Goal: Transaction & Acquisition: Subscribe to service/newsletter

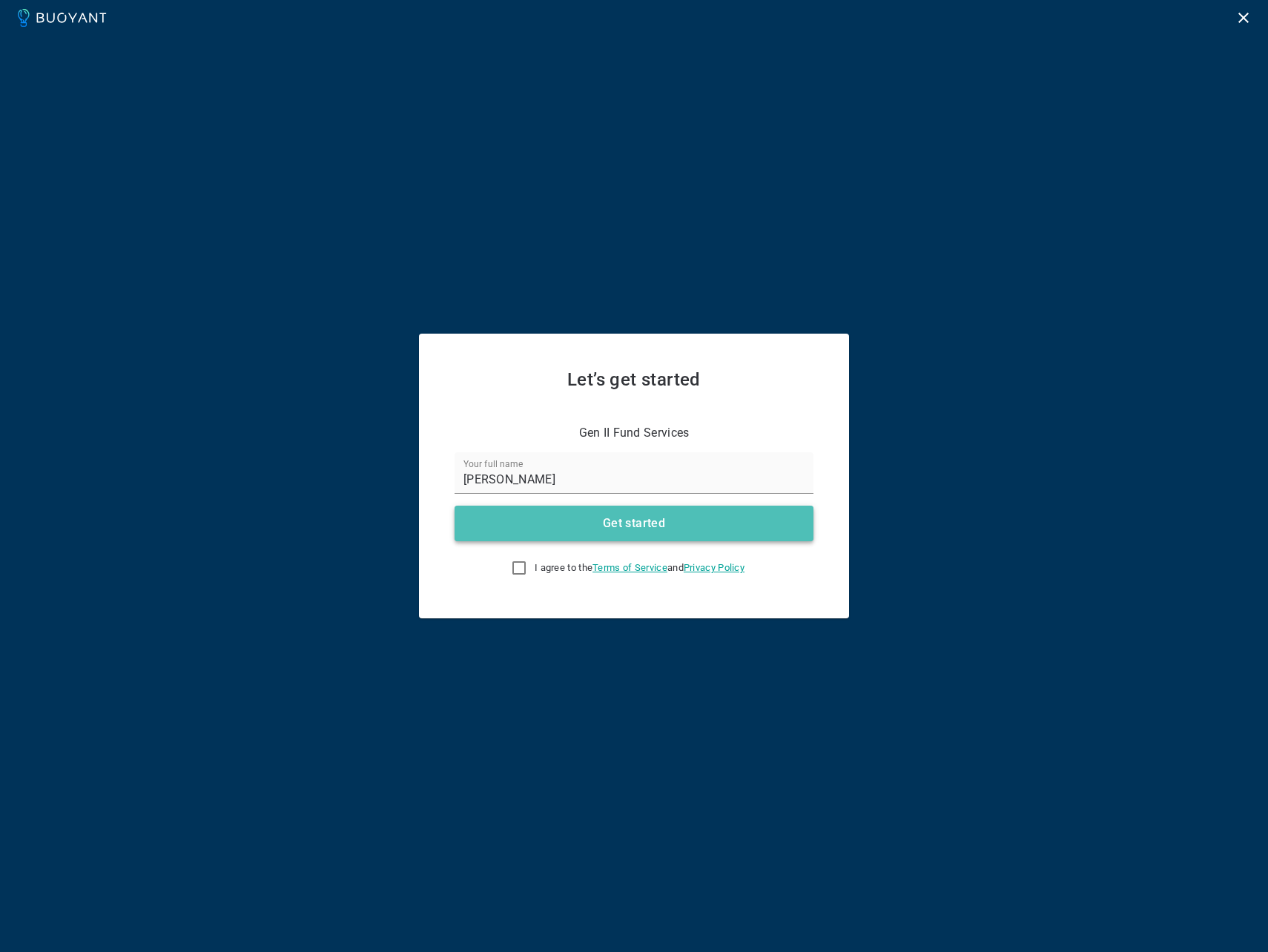
drag, startPoint x: 0, startPoint y: 0, endPoint x: 634, endPoint y: 530, distance: 826.4
click at [634, 530] on button "Get started" at bounding box center [634, 523] width 359 height 36
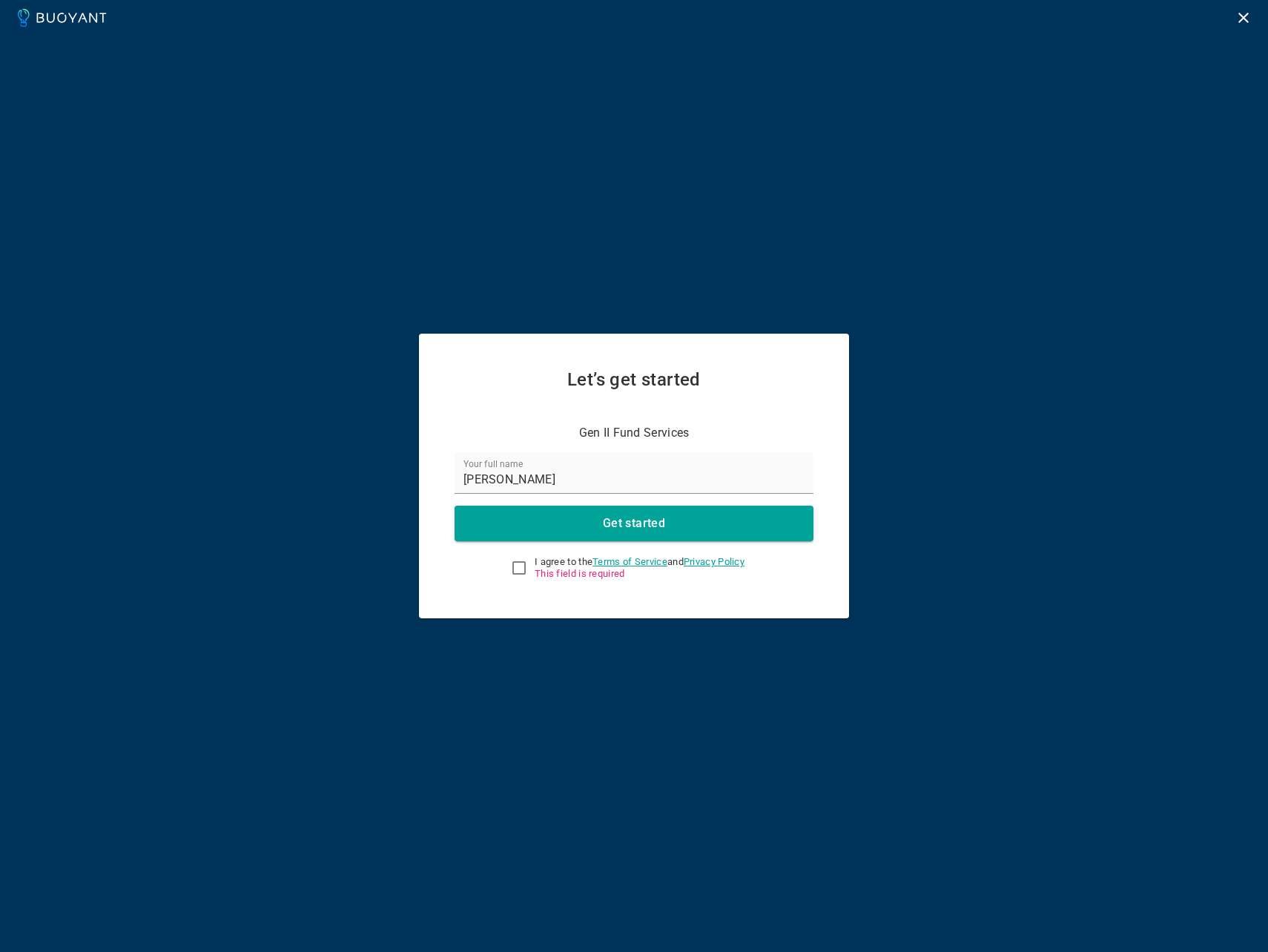
click at [510, 568] on input "I agree to the Terms of Service and Privacy Policy This field is required" at bounding box center [519, 568] width 18 height 18
checkbox input "true"
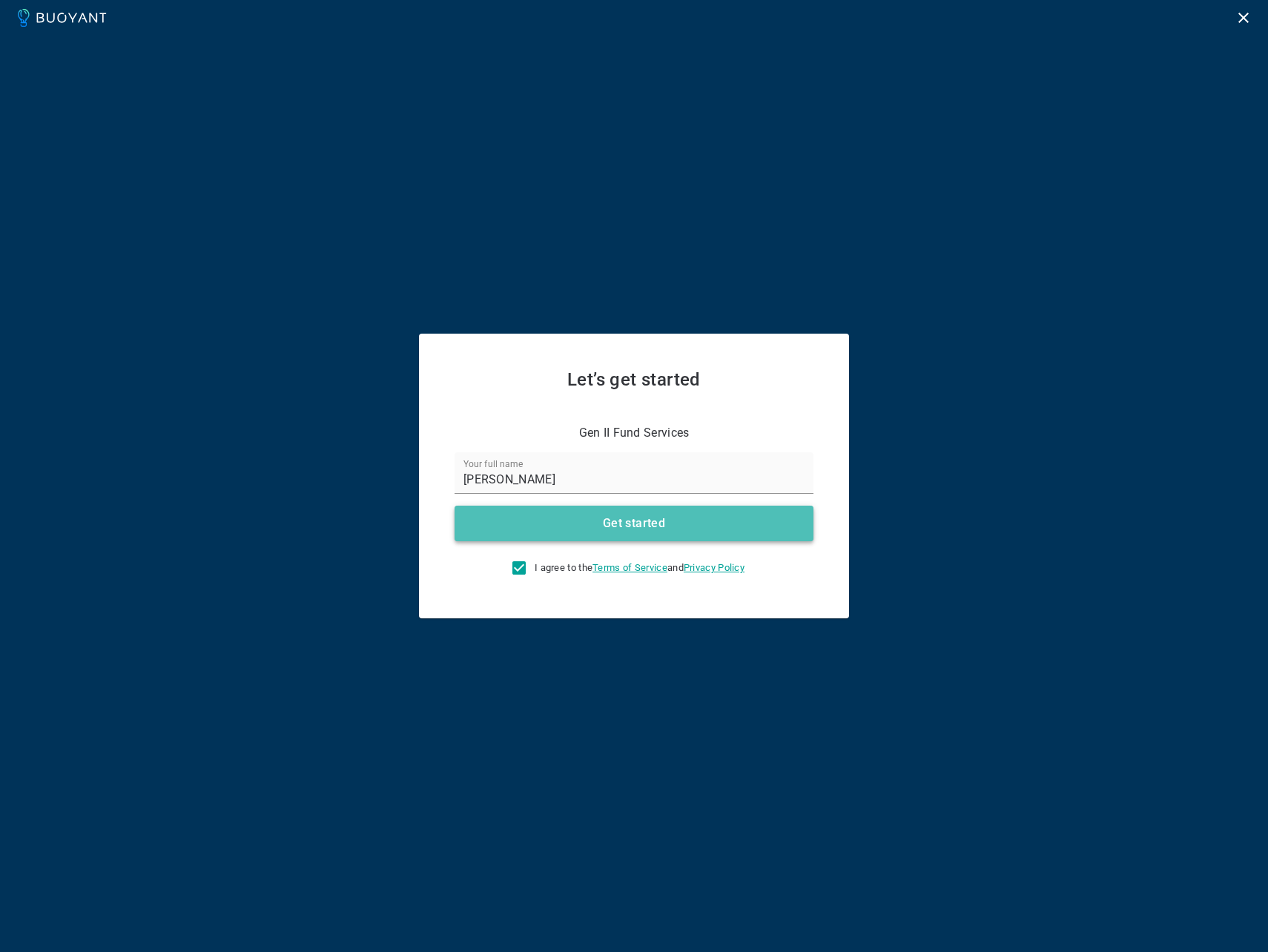
click at [644, 529] on h4 "Get started" at bounding box center [634, 523] width 62 height 15
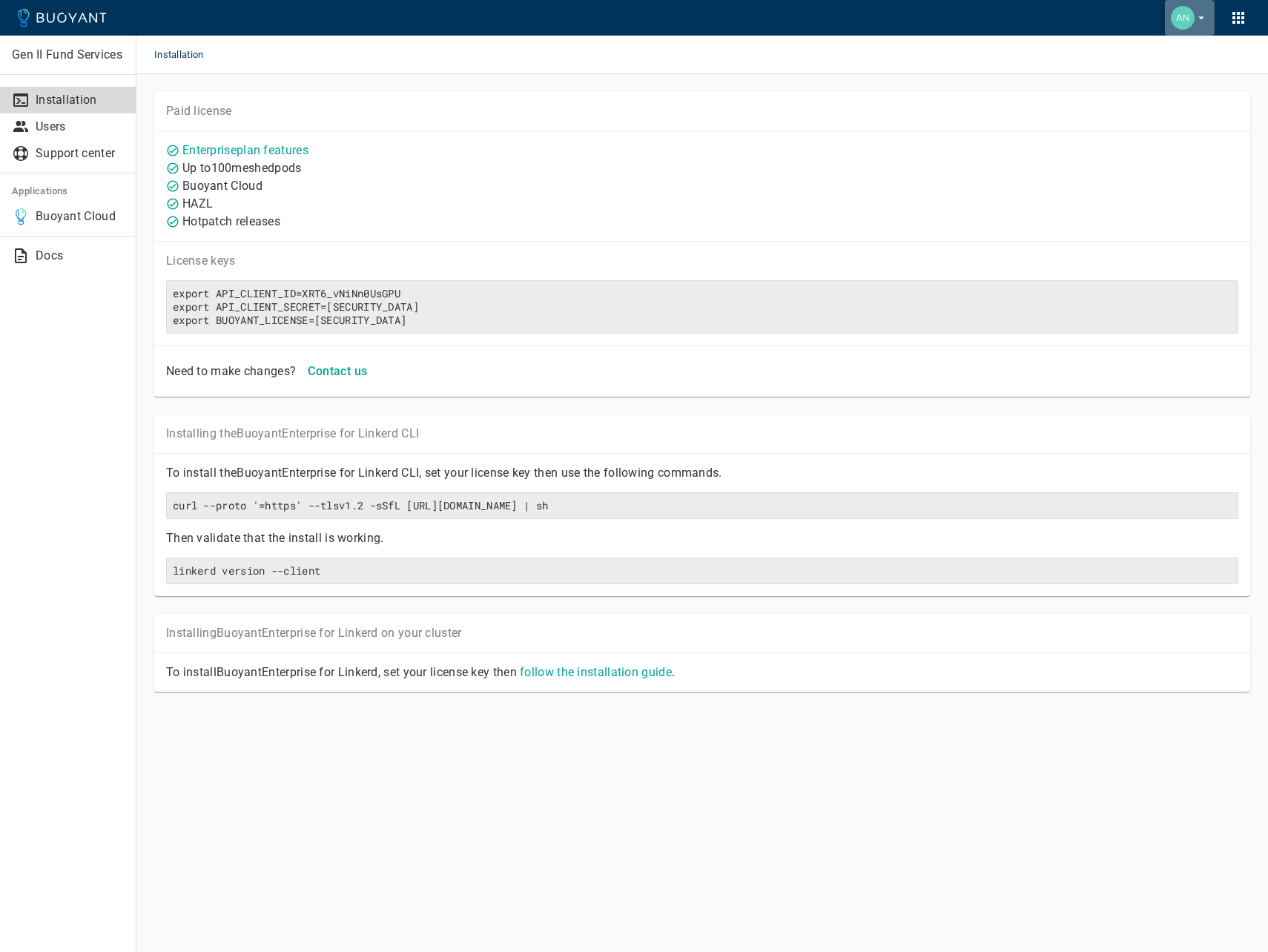
click at [1204, 21] on icon "button" at bounding box center [1200, 17] width 13 height 13
click at [72, 419] on div at bounding box center [634, 476] width 1268 height 952
click at [55, 463] on div "Gen II Fund Services Installation Users Support center Applications Buoyant Clo…" at bounding box center [68, 476] width 136 height 952
